Goal: Information Seeking & Learning: Learn about a topic

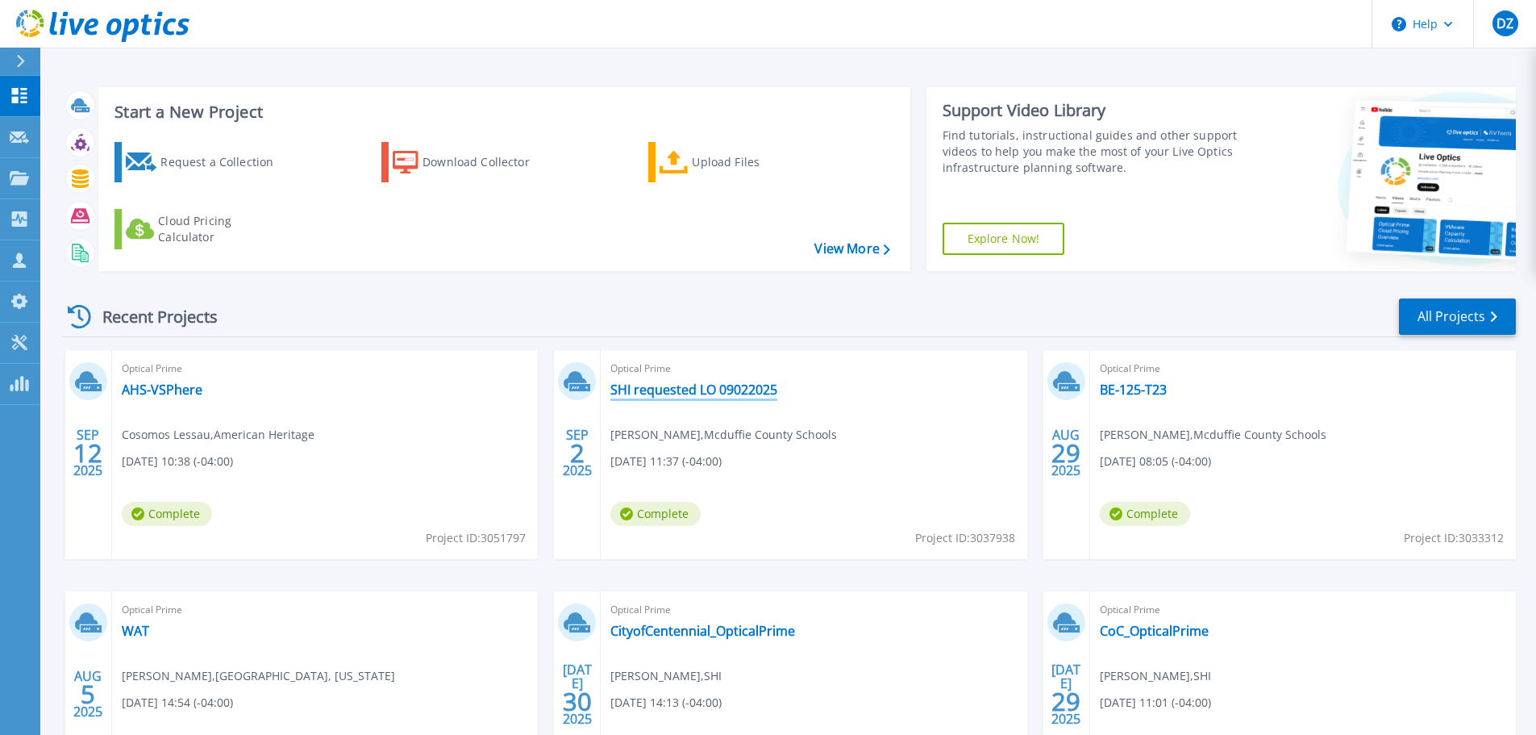
click at [675, 386] on link "SHI requested LO 09022025" at bounding box center [694, 390] width 167 height 16
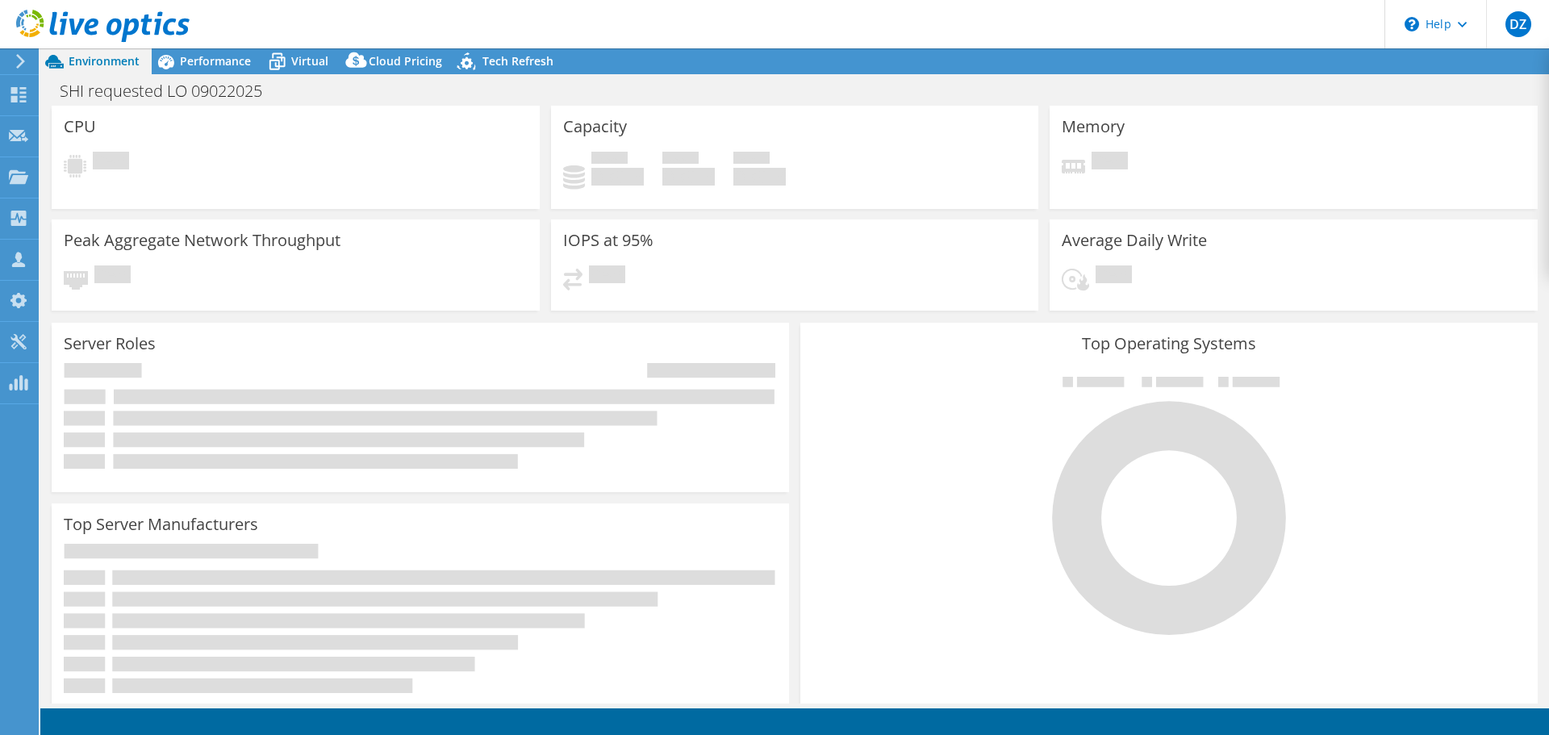
select select "USD"
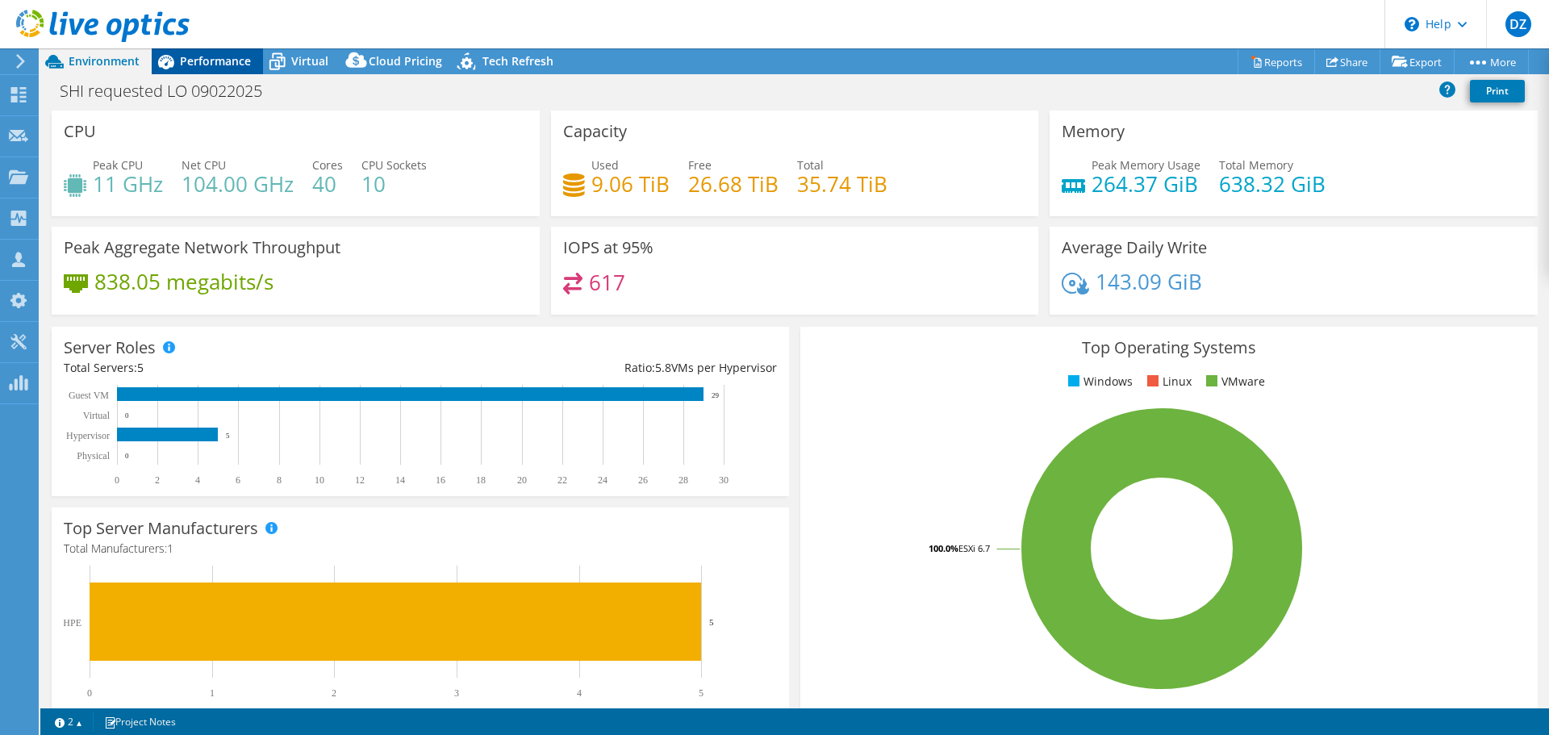
click at [222, 61] on span "Performance" at bounding box center [215, 60] width 71 height 15
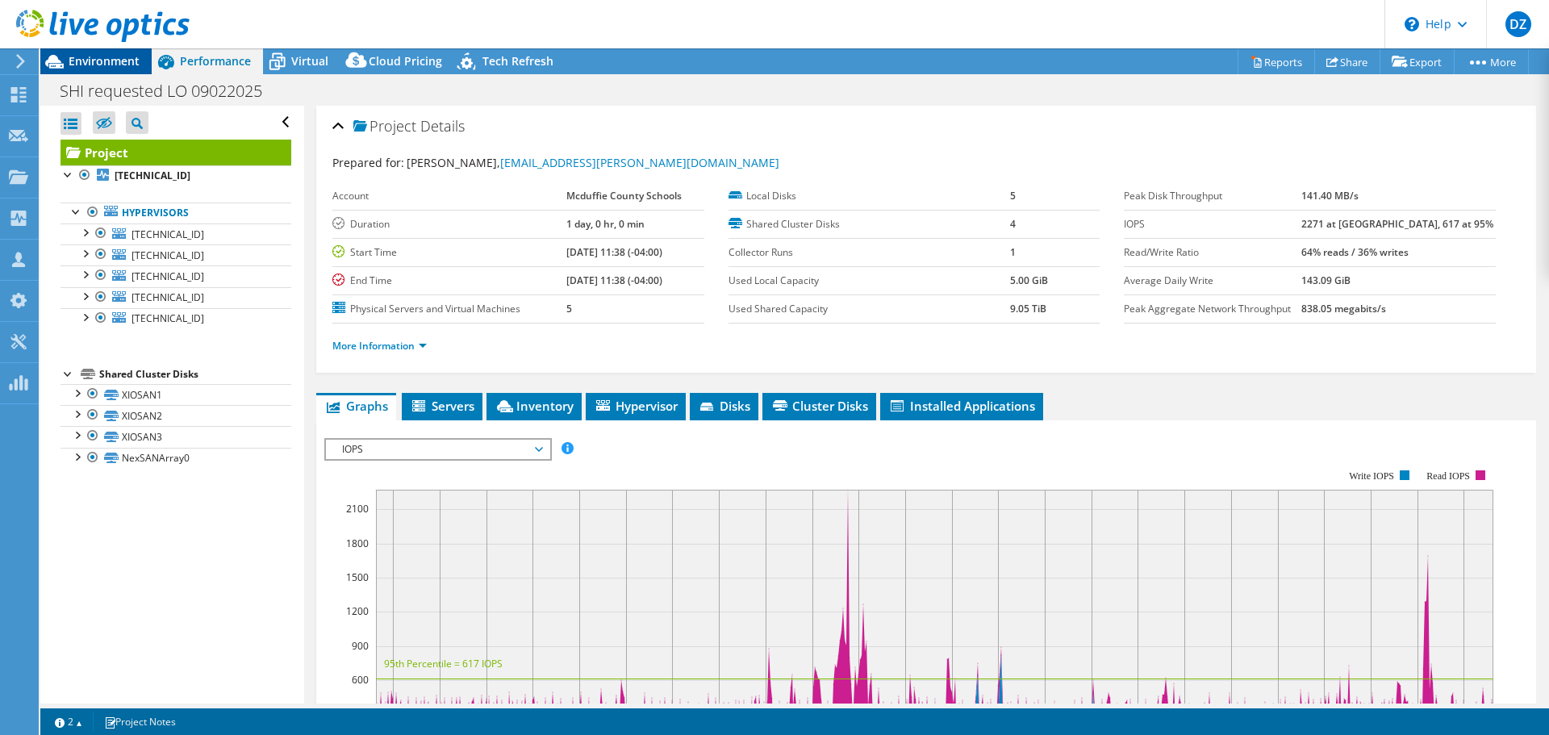
click at [117, 67] on span "Environment" at bounding box center [104, 60] width 71 height 15
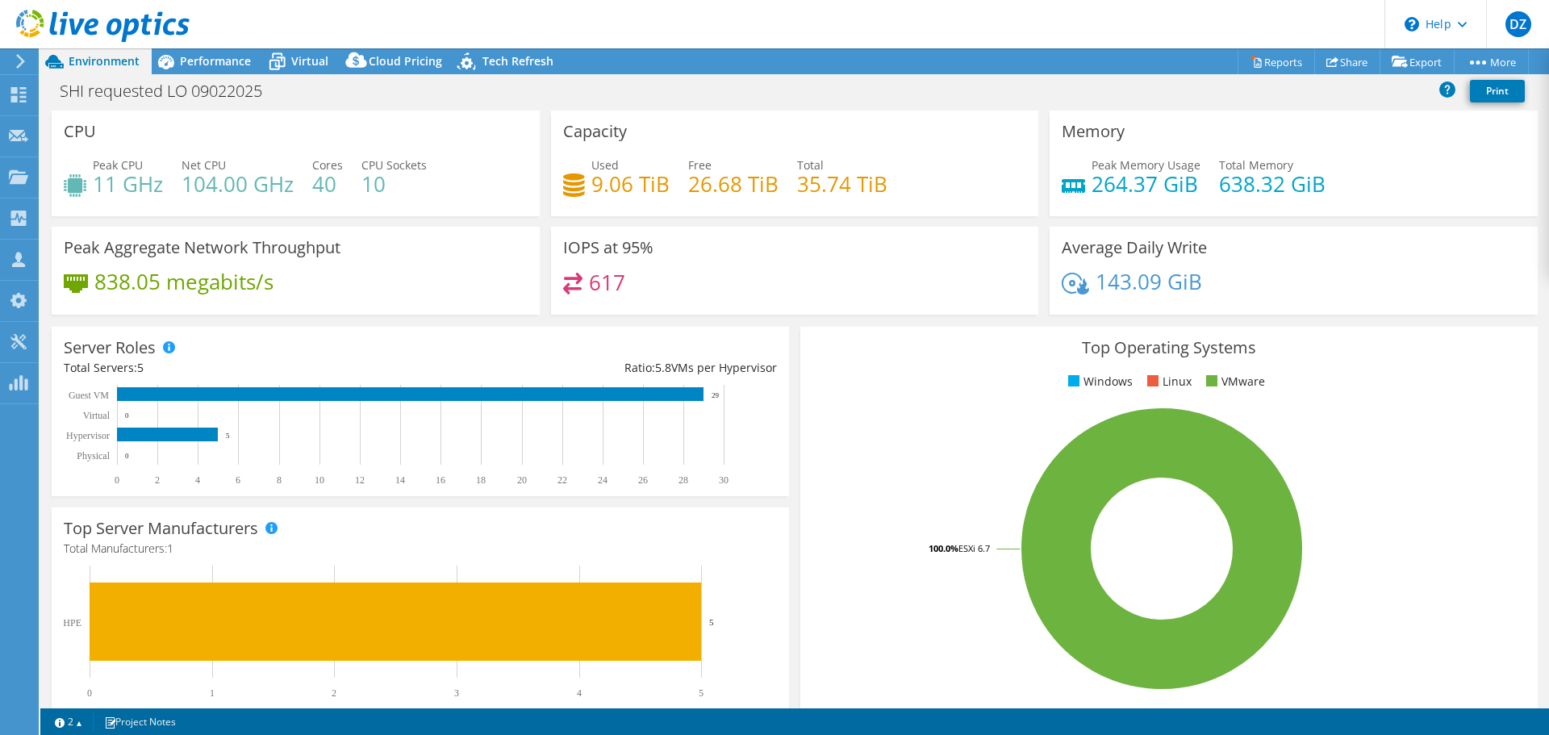
click at [711, 481] on rect at bounding box center [413, 435] width 698 height 101
click at [202, 48] on header "DZ Channel Partner [PERSON_NAME] [EMAIL_ADDRESS][DOMAIN_NAME] SHI My Profile Lo…" at bounding box center [774, 24] width 1549 height 48
click at [198, 60] on span "Performance" at bounding box center [215, 60] width 71 height 15
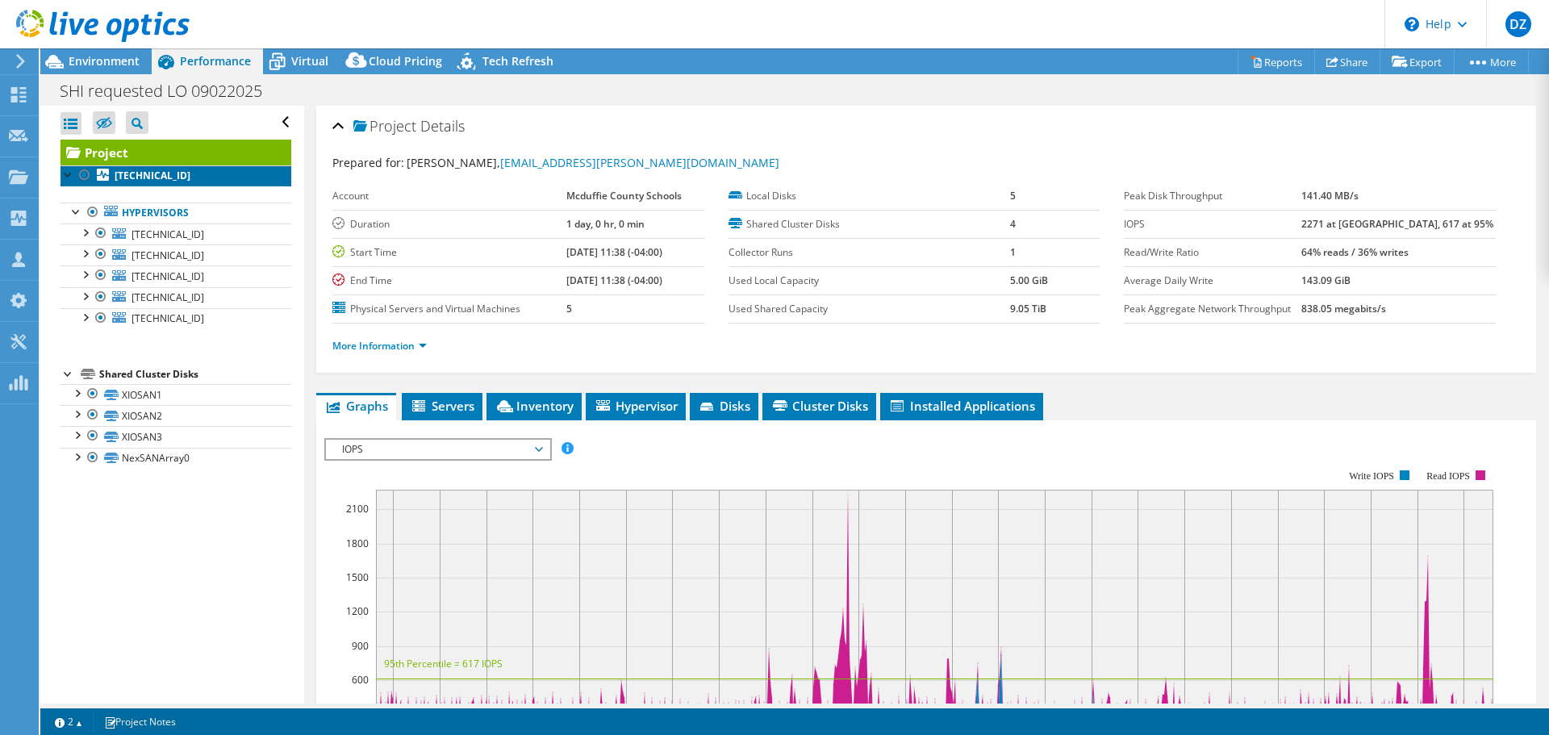
click at [131, 175] on b "[TECHNICAL_ID]" at bounding box center [153, 176] width 76 height 14
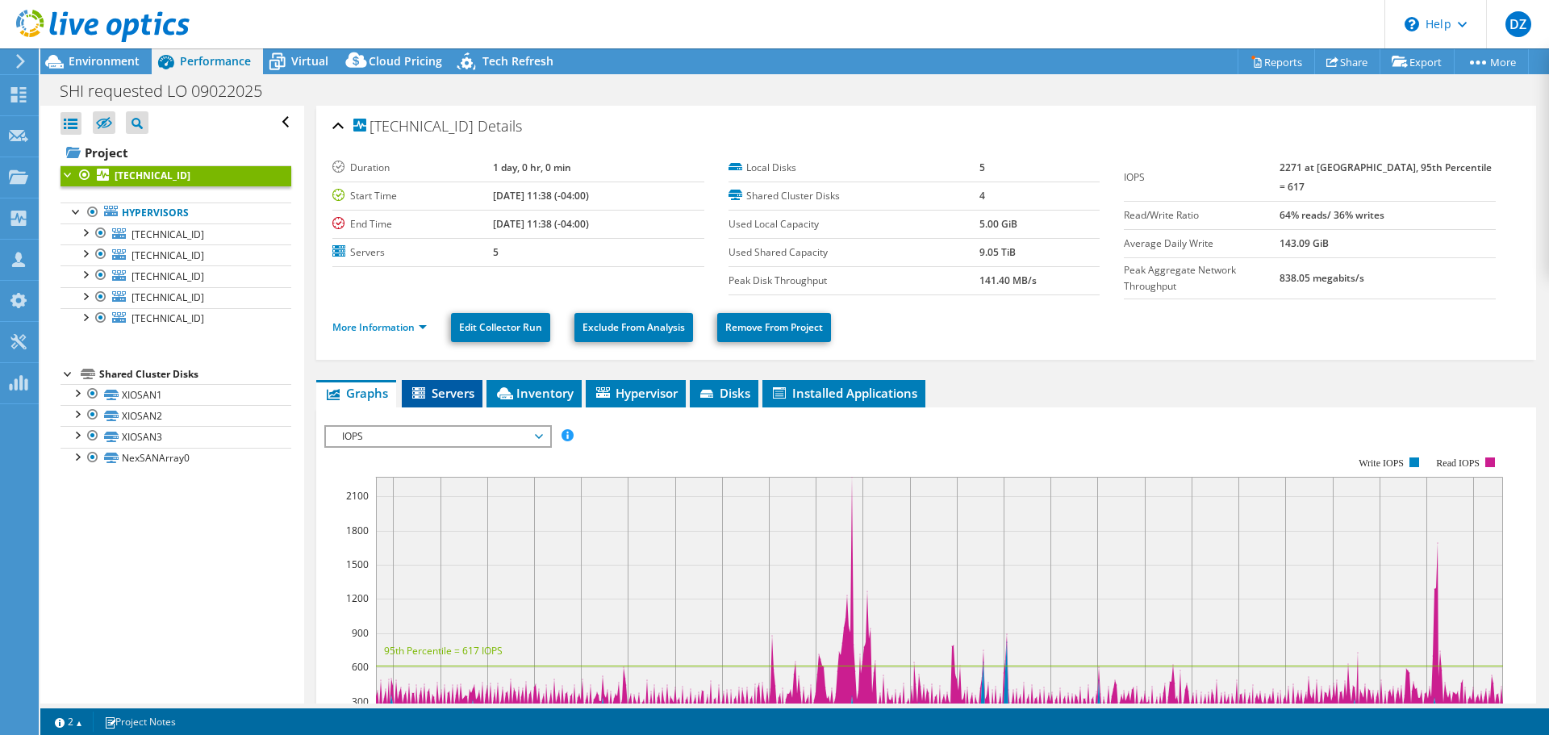
click at [442, 386] on span "Servers" at bounding box center [442, 393] width 65 height 16
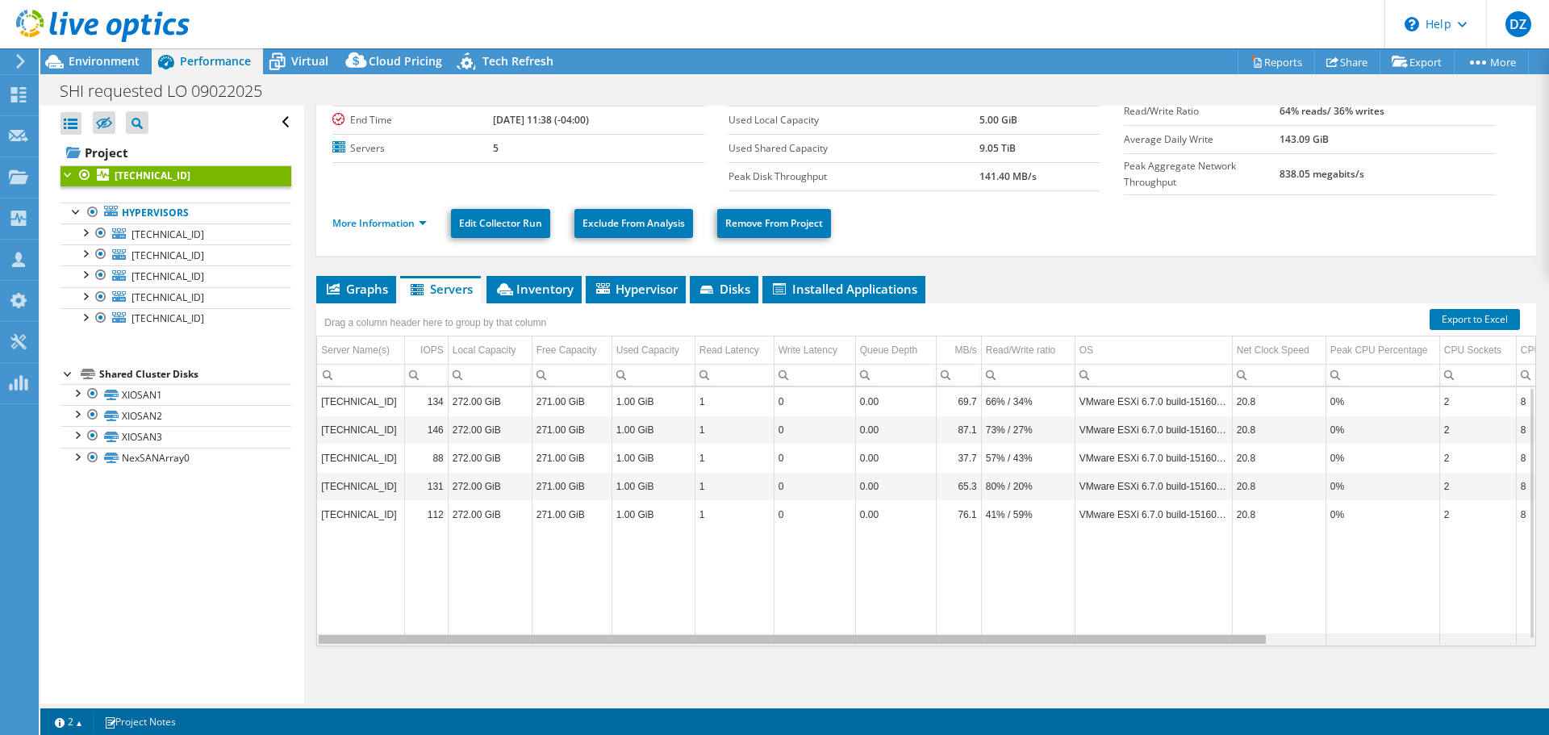
drag, startPoint x: 793, startPoint y: 636, endPoint x: 744, endPoint y: 642, distance: 49.5
click at [744, 642] on body "DZ Channel Partner [PERSON_NAME] [EMAIL_ADDRESS][DOMAIN_NAME] SHI My Profile Lo…" at bounding box center [774, 367] width 1549 height 735
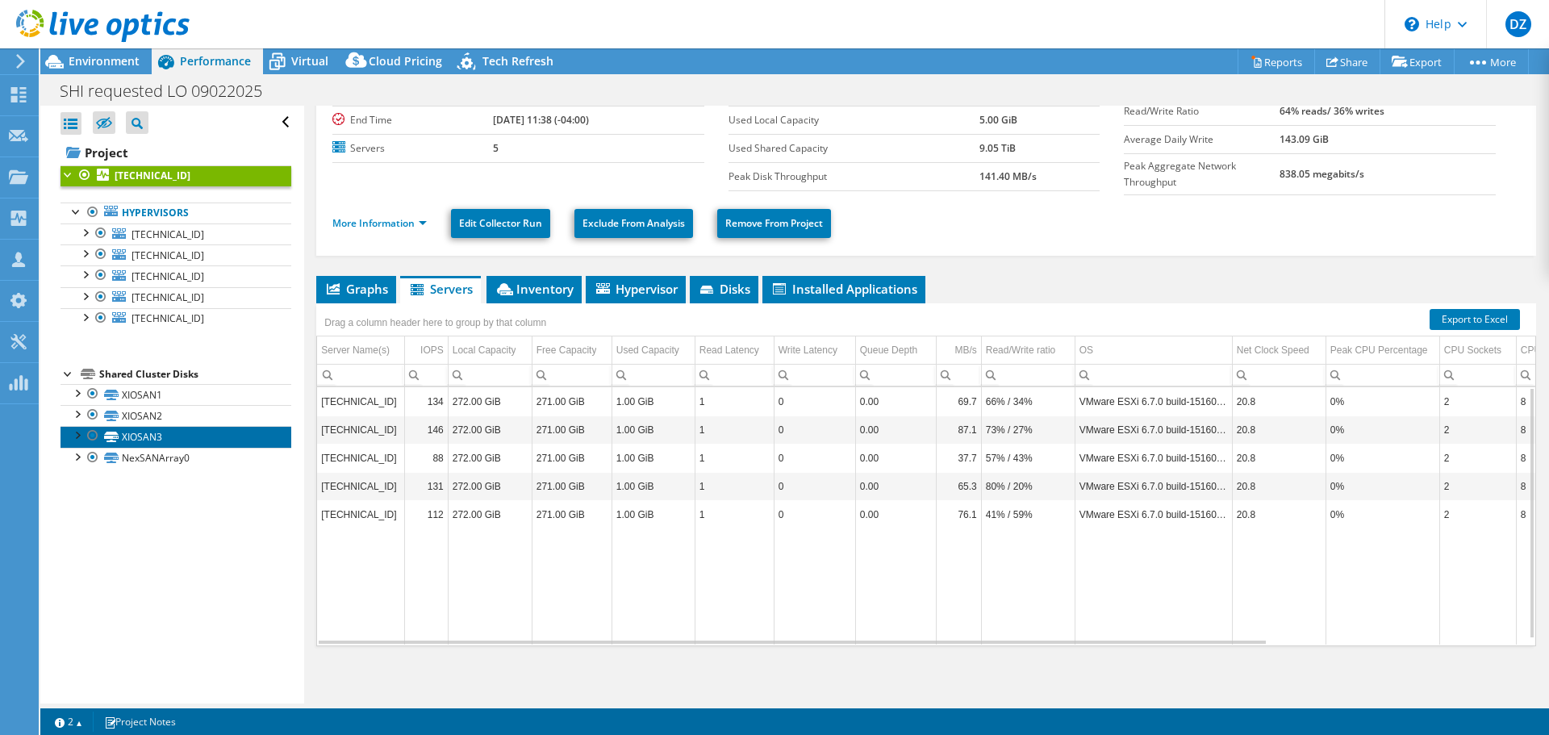
click at [168, 430] on link "XIOSAN3" at bounding box center [175, 436] width 231 height 21
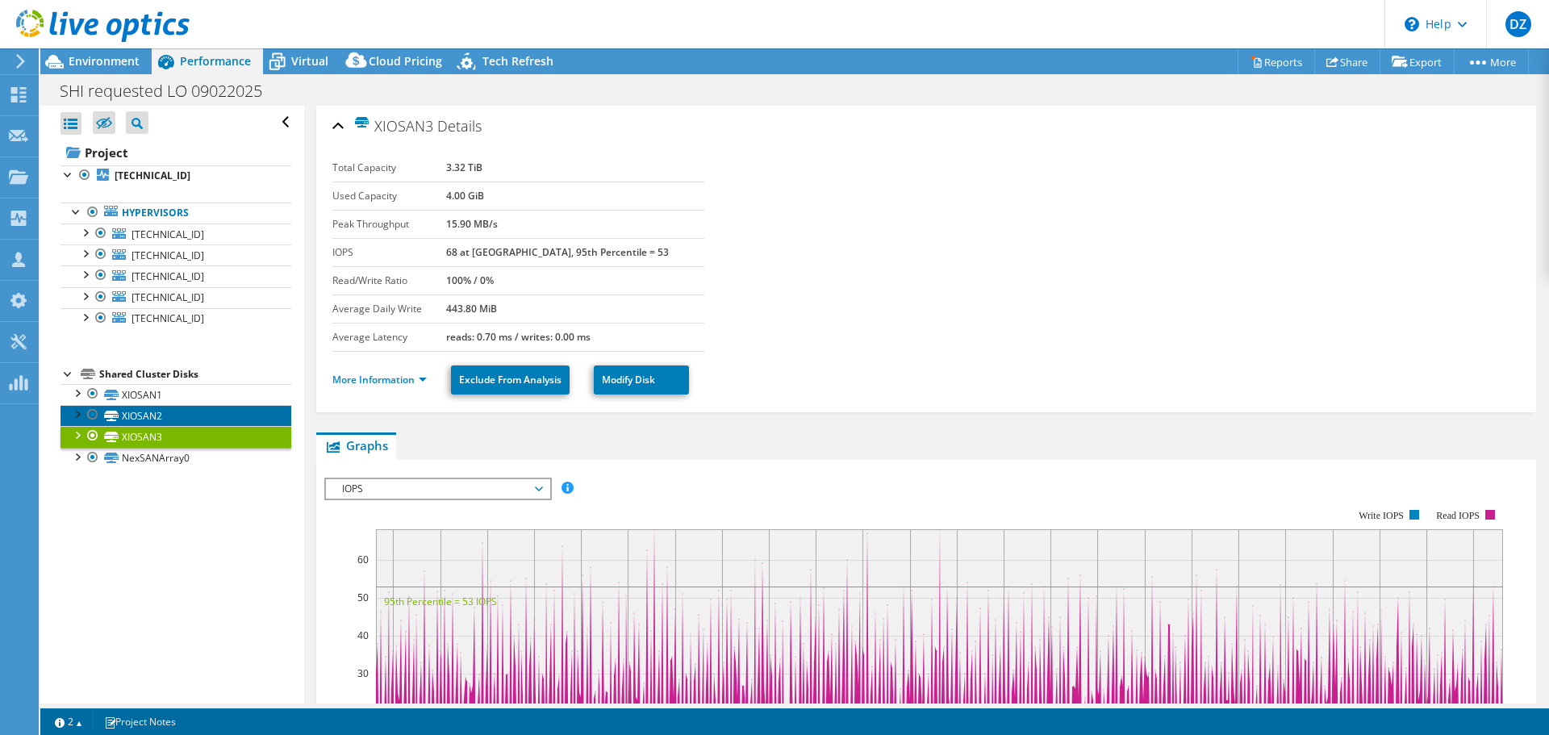
click at [161, 415] on link "XIOSAN2" at bounding box center [175, 415] width 231 height 21
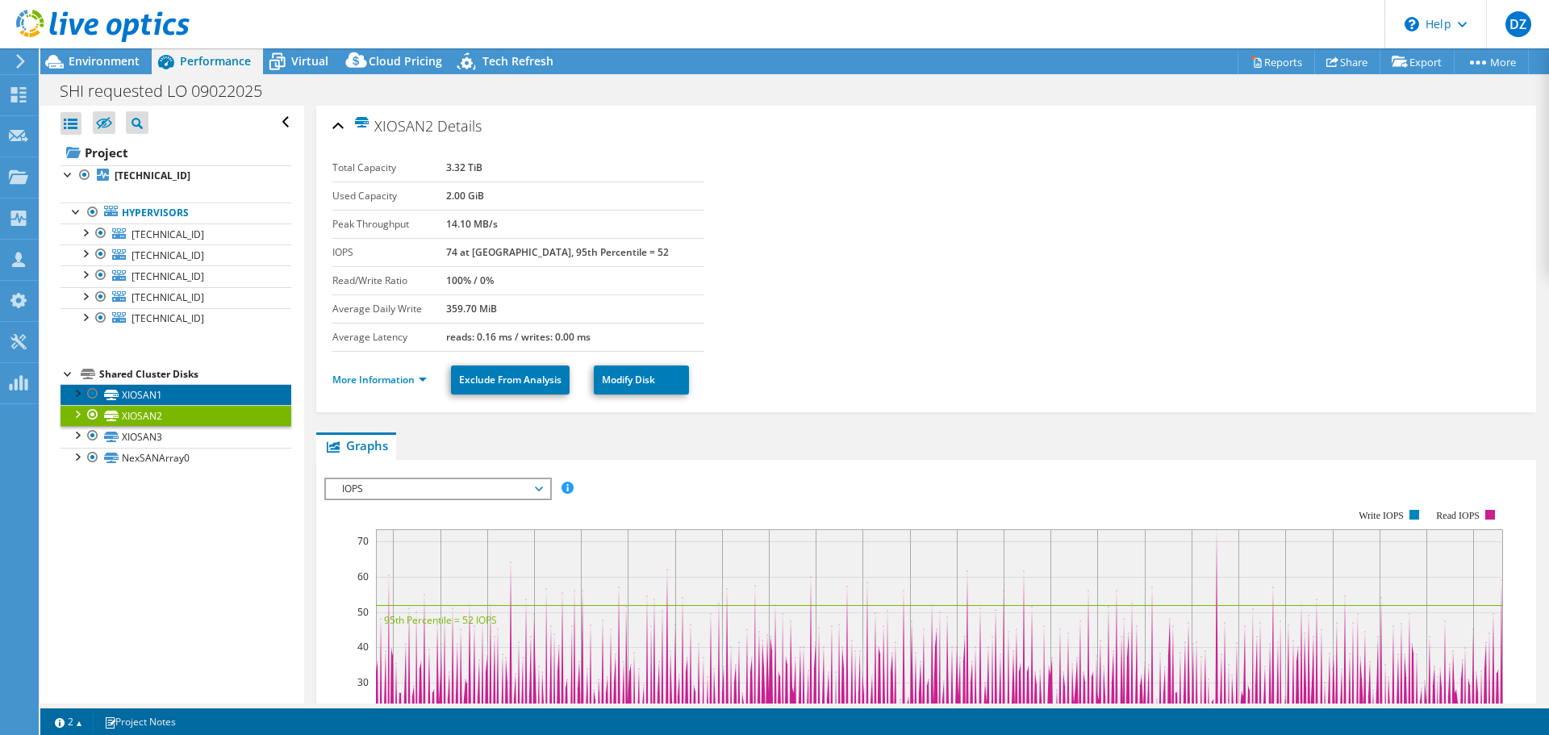
click at [157, 398] on link "XIOSAN1" at bounding box center [175, 394] width 231 height 21
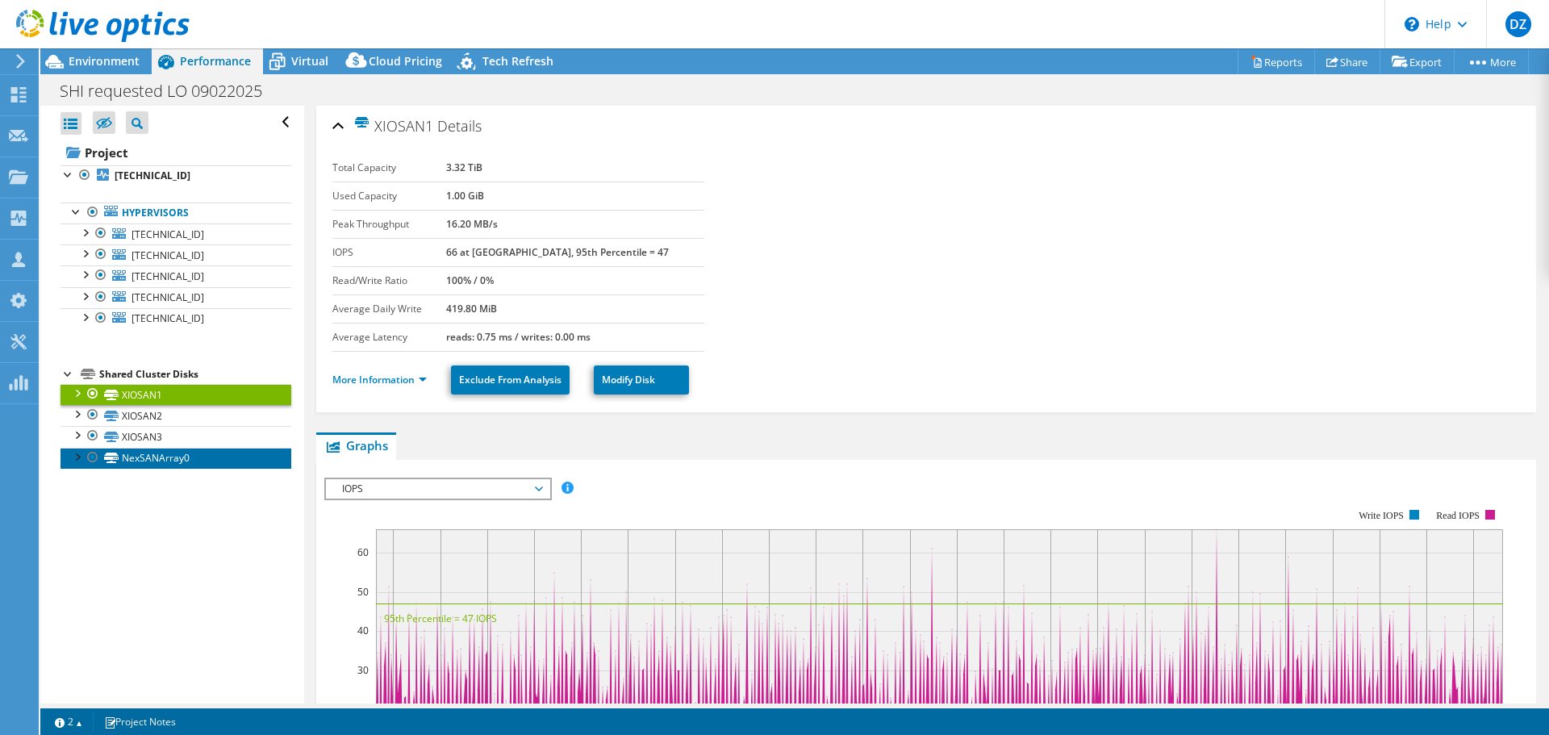
click at [165, 448] on link "NexSANArray0" at bounding box center [175, 458] width 231 height 21
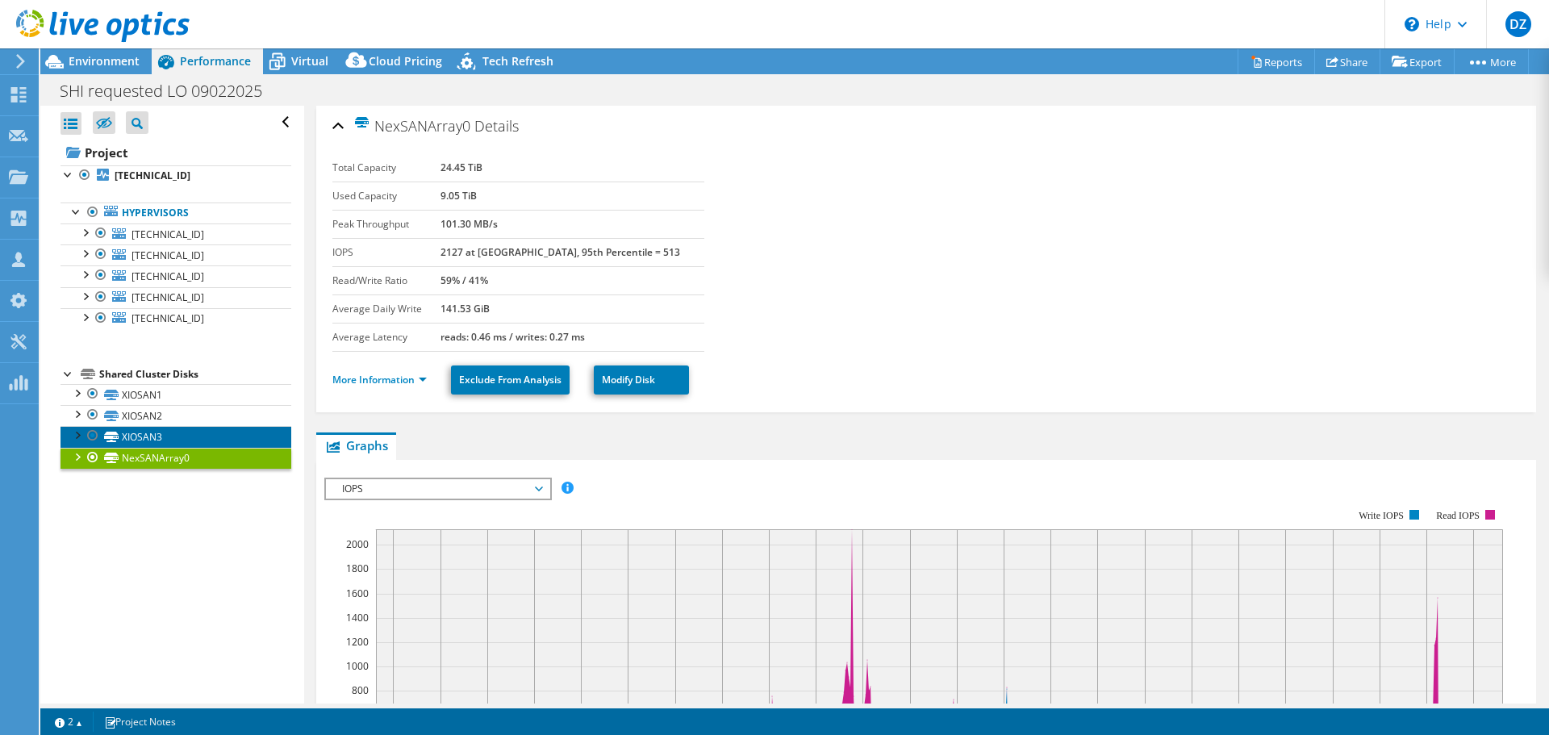
click at [165, 436] on link "XIOSAN3" at bounding box center [175, 436] width 231 height 21
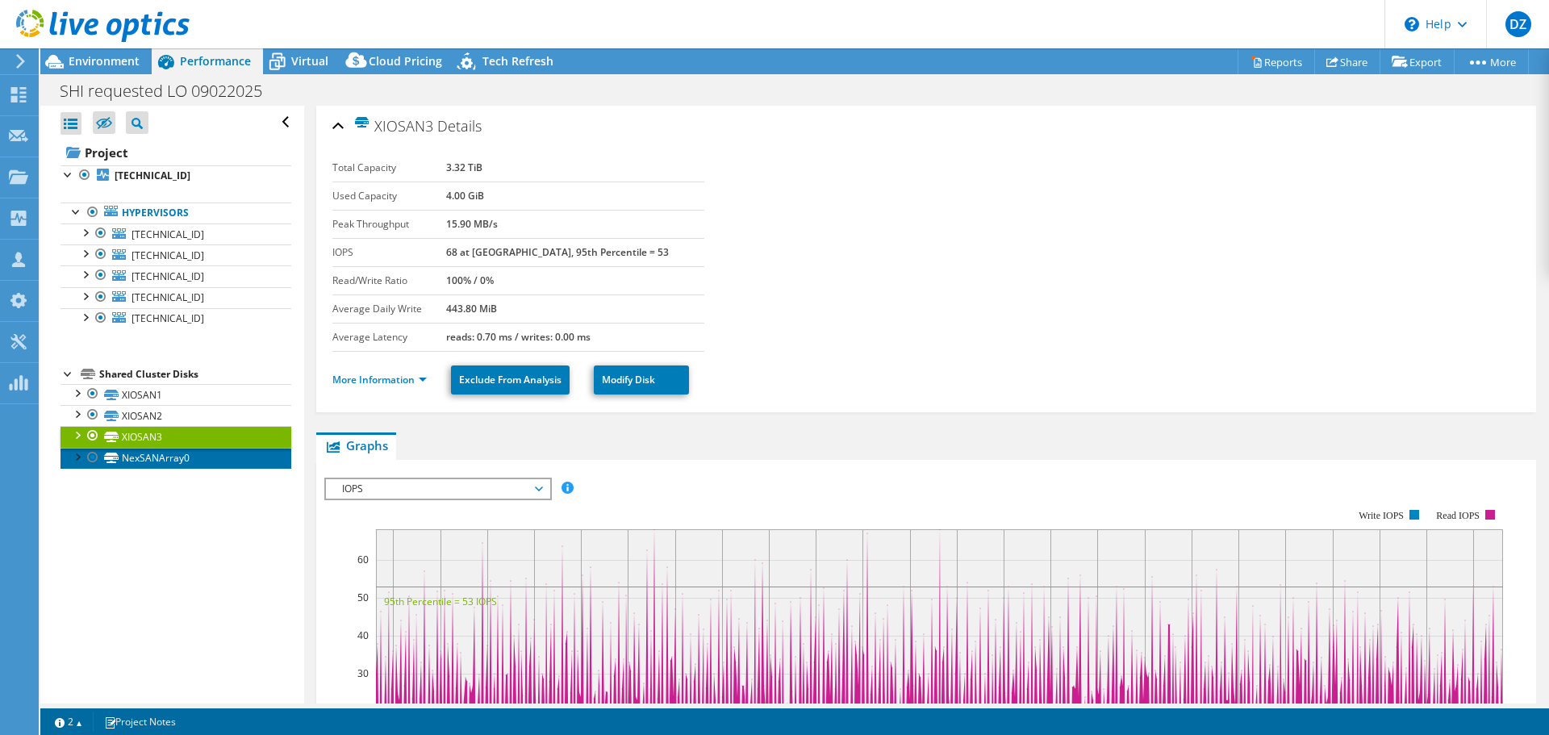
click at [172, 461] on link "NexSANArray0" at bounding box center [175, 458] width 231 height 21
